Goal: Navigation & Orientation: Find specific page/section

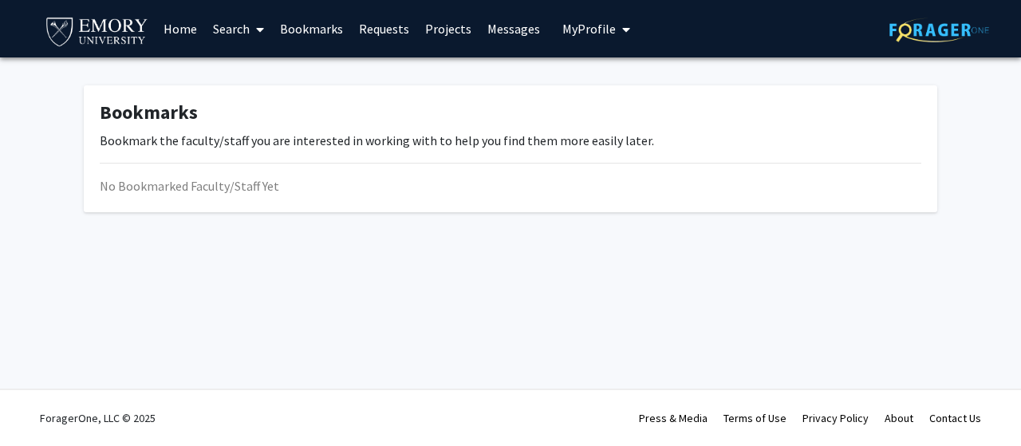
click at [404, 33] on link "Requests" at bounding box center [384, 29] width 66 height 56
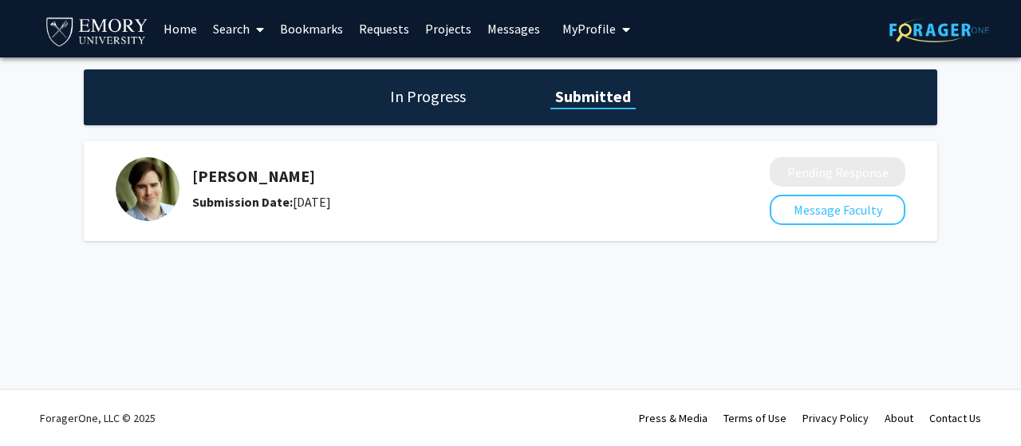
click at [417, 33] on link "Projects" at bounding box center [448, 29] width 62 height 56
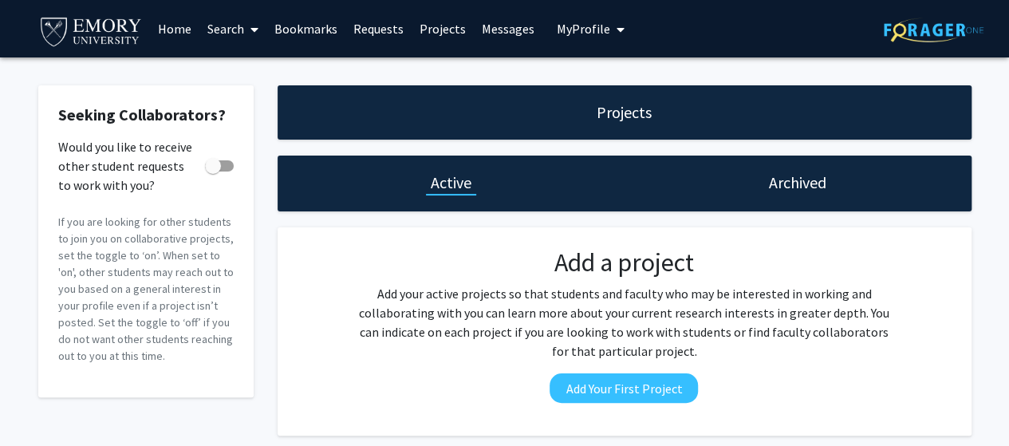
click at [301, 24] on link "Bookmarks" at bounding box center [305, 29] width 79 height 56
